Goal: Task Accomplishment & Management: Use online tool/utility

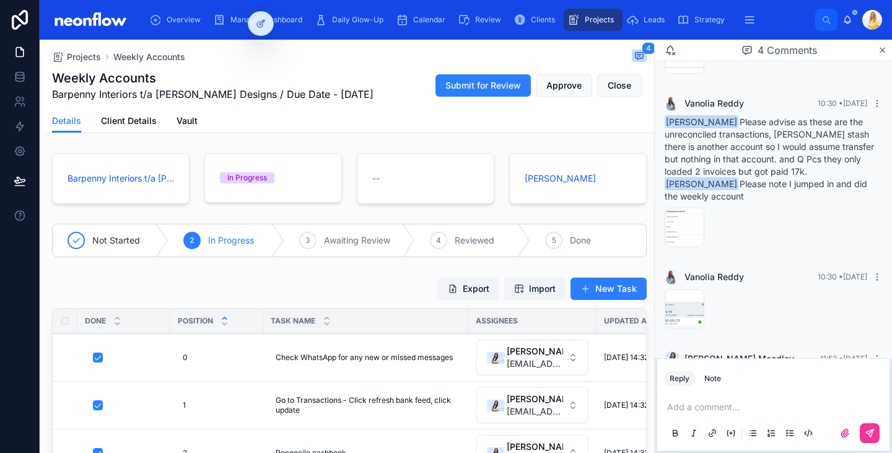
scroll to position [137, 0]
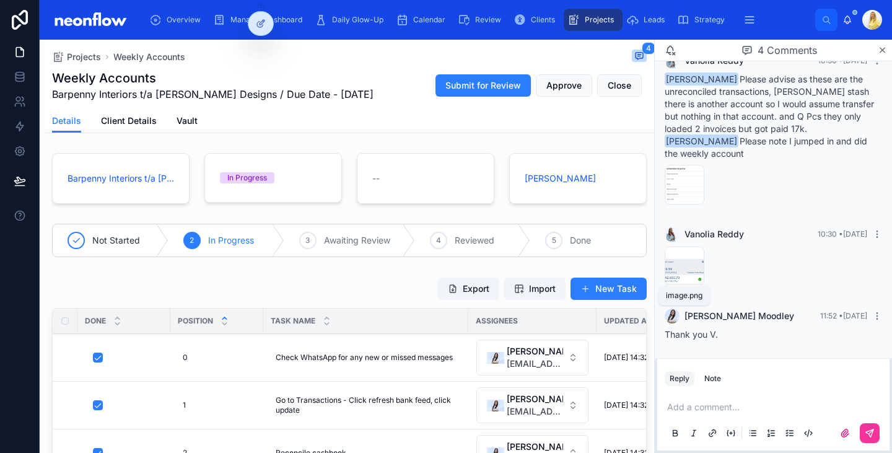
click at [0, 0] on span "image" at bounding box center [0, 0] width 0 height 0
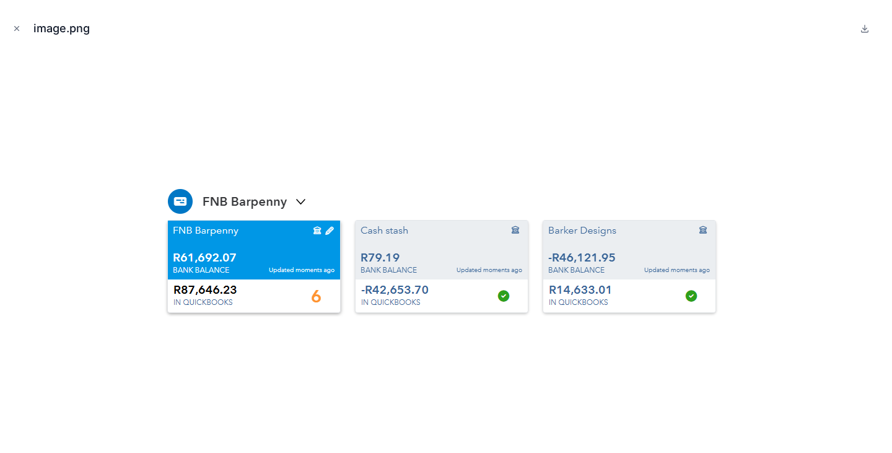
click at [15, 29] on icon "Close modal" at bounding box center [16, 28] width 9 height 9
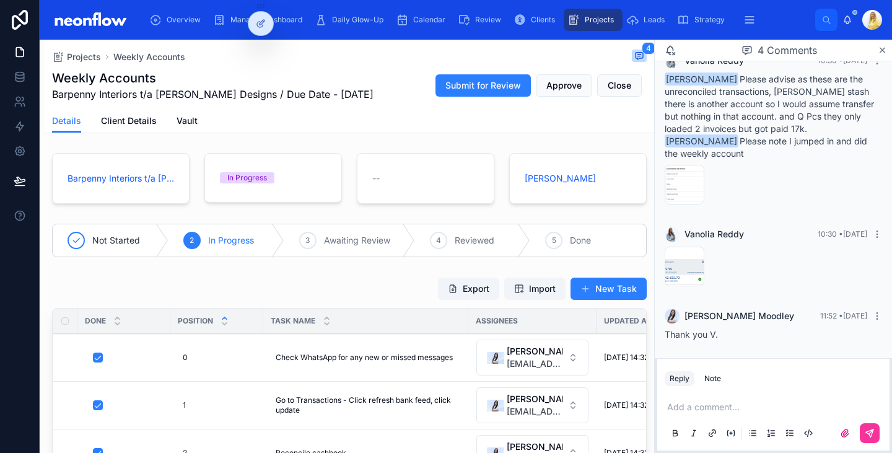
click at [685, 402] on p at bounding box center [776, 407] width 218 height 12
click at [865, 428] on button at bounding box center [870, 433] width 20 height 20
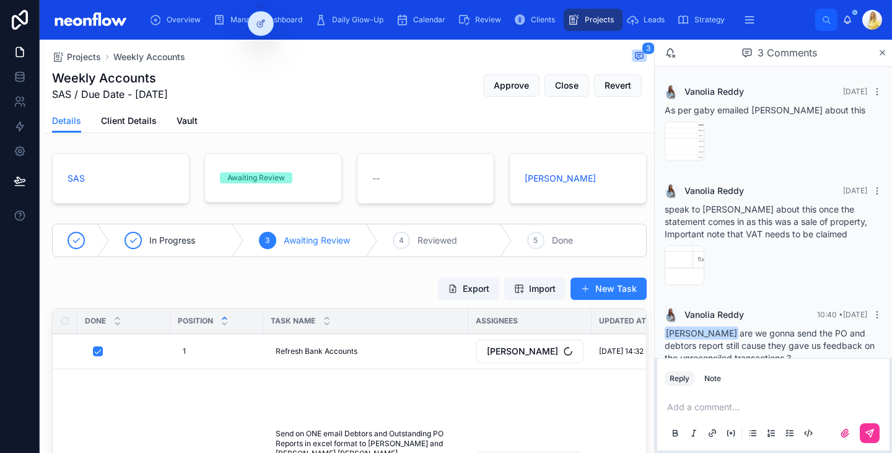
scroll to position [24, 0]
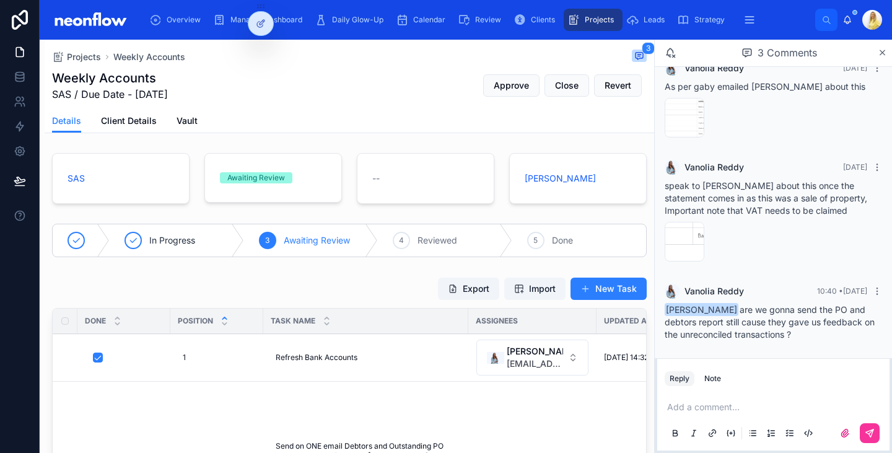
click at [721, 402] on p at bounding box center [776, 407] width 218 height 12
click at [868, 439] on button at bounding box center [870, 433] width 20 height 20
